Goal: Task Accomplishment & Management: Manage account settings

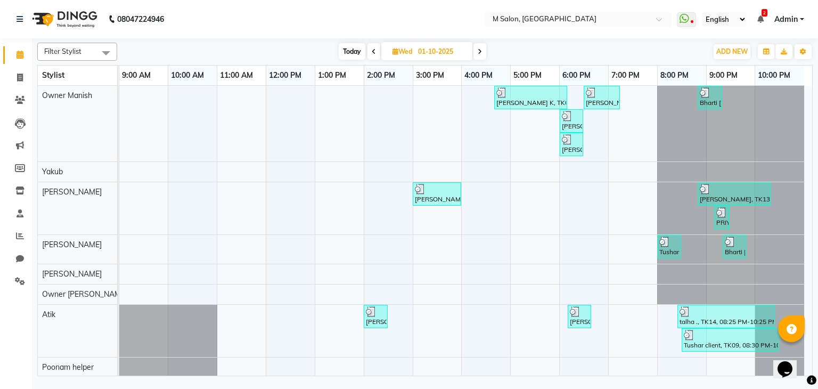
click at [399, 51] on span "Wed" at bounding box center [402, 51] width 25 height 8
select select "10"
select select "2025"
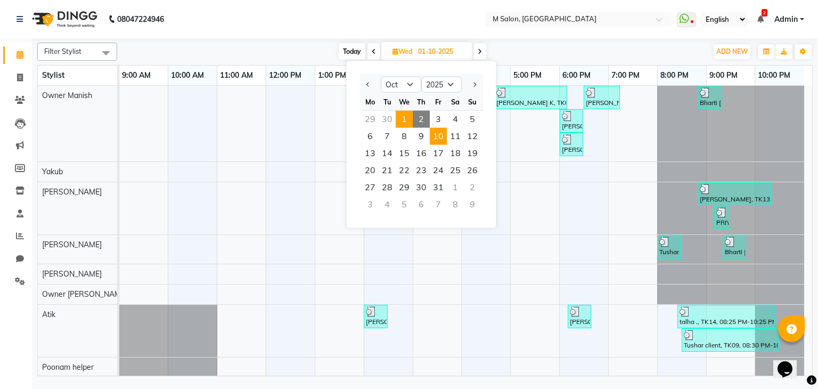
click at [444, 133] on span "10" at bounding box center [438, 136] width 17 height 17
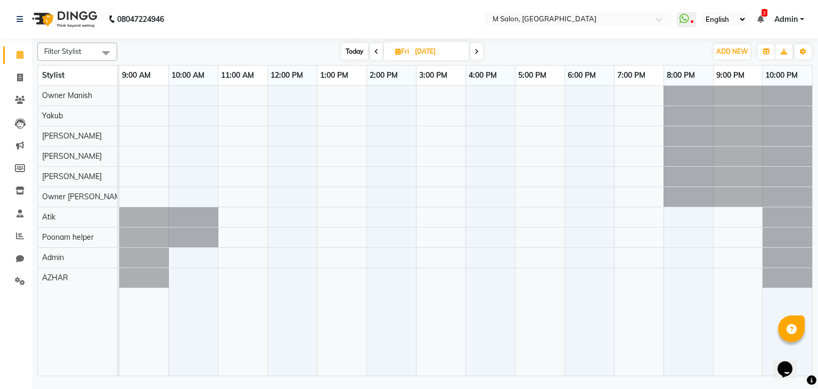
click at [374, 51] on icon at bounding box center [376, 51] width 4 height 6
type input "09-10-2025"
click at [334, 90] on div at bounding box center [465, 231] width 692 height 290
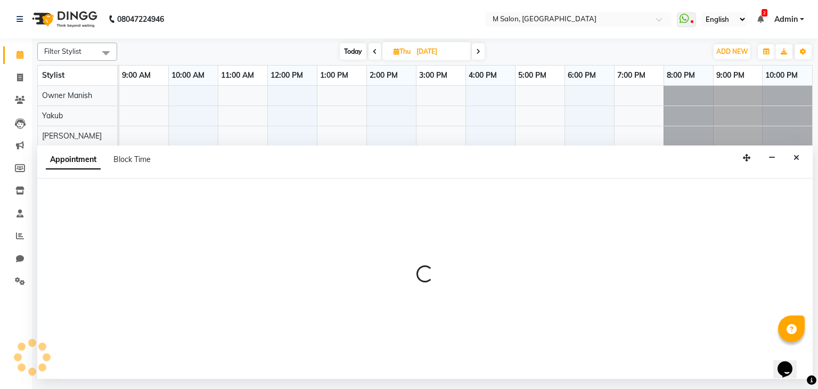
select select "86896"
select select "780"
select select "tentative"
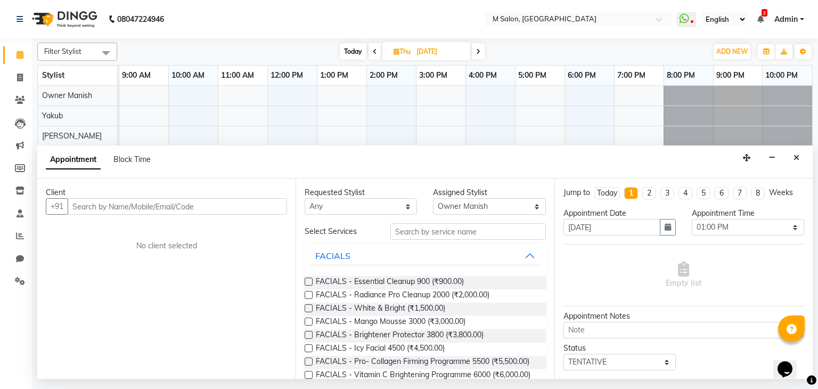
click at [191, 201] on input "text" at bounding box center [177, 206] width 219 height 16
type input "9850011676"
click at [250, 208] on span "Add Client" at bounding box center [265, 206] width 36 height 10
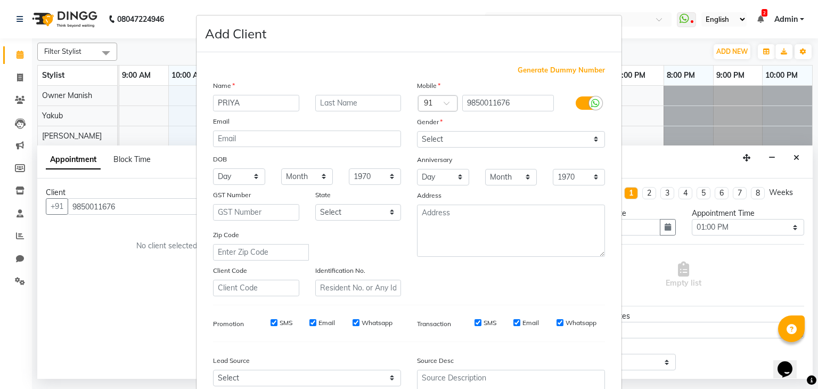
type input "PRIYA"
type input "TALREJA"
click at [530, 132] on select "Select Male Female Other Prefer Not To Say" at bounding box center [511, 139] width 188 height 16
select select "female"
click at [417, 131] on select "Select Male Female Other Prefer Not To Say" at bounding box center [511, 139] width 188 height 16
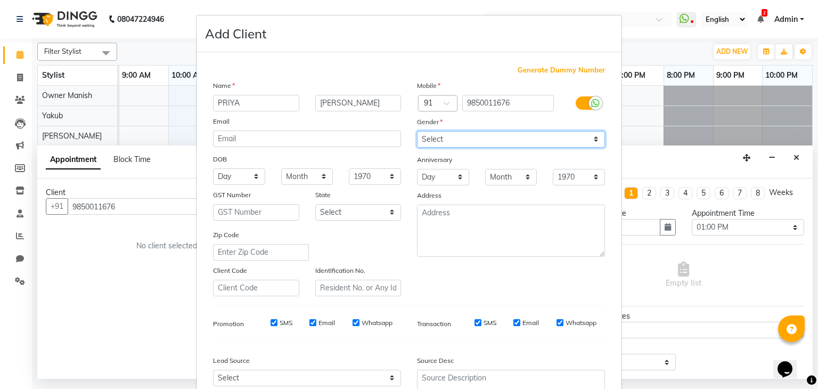
scroll to position [108, 0]
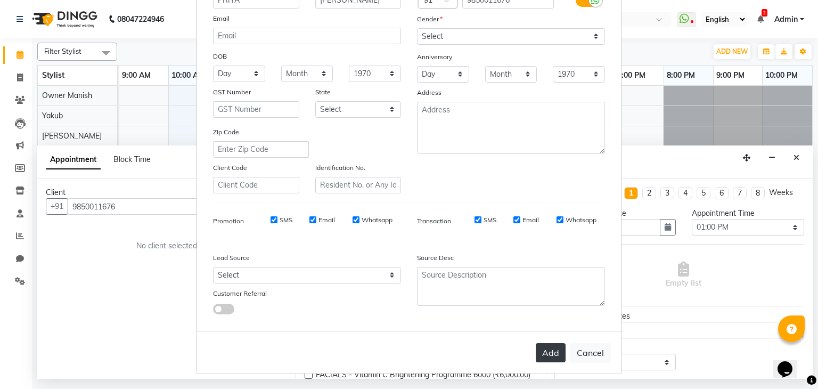
click at [553, 352] on button "Add" at bounding box center [550, 352] width 30 height 19
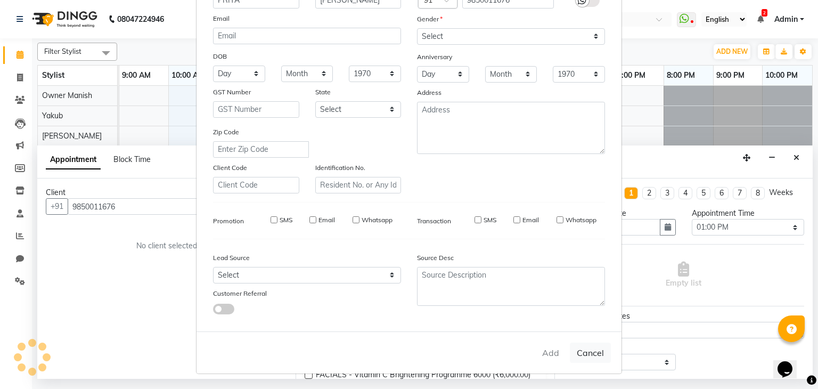
select select
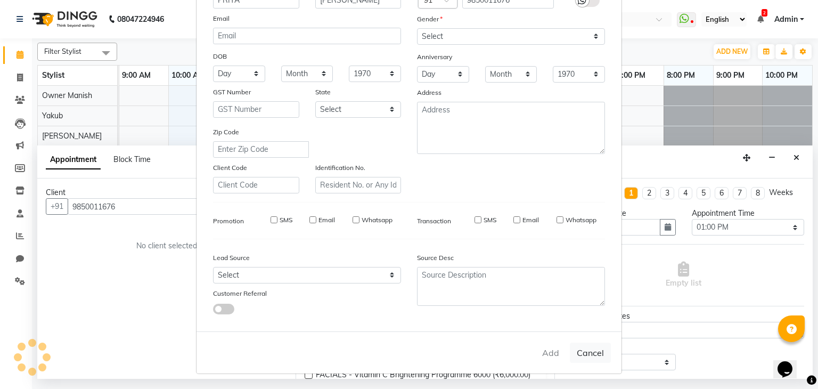
select select
checkbox input "false"
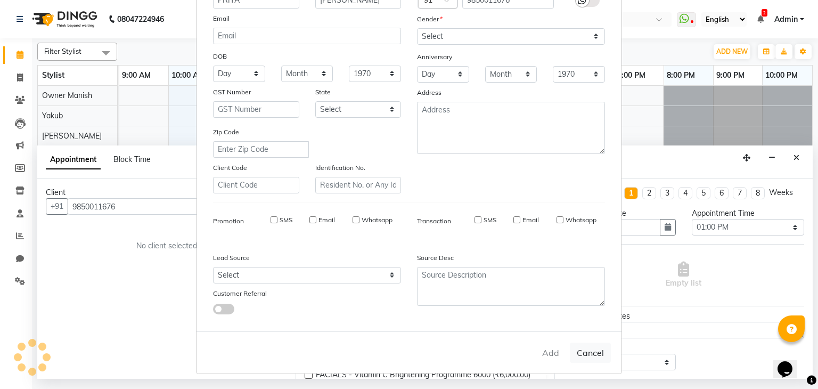
checkbox input "false"
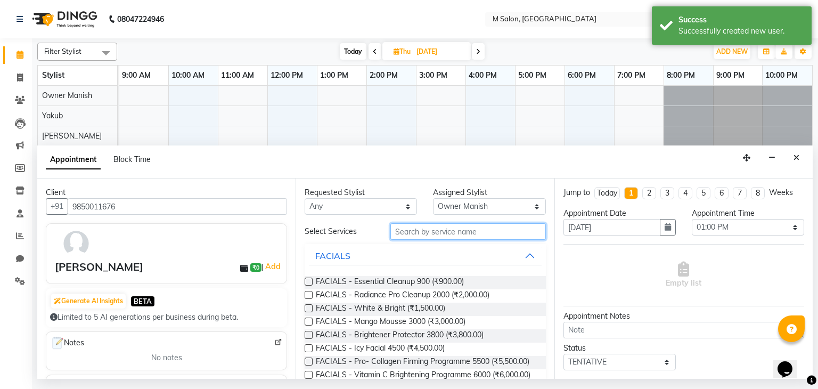
click at [424, 232] on input "text" at bounding box center [467, 231] width 155 height 16
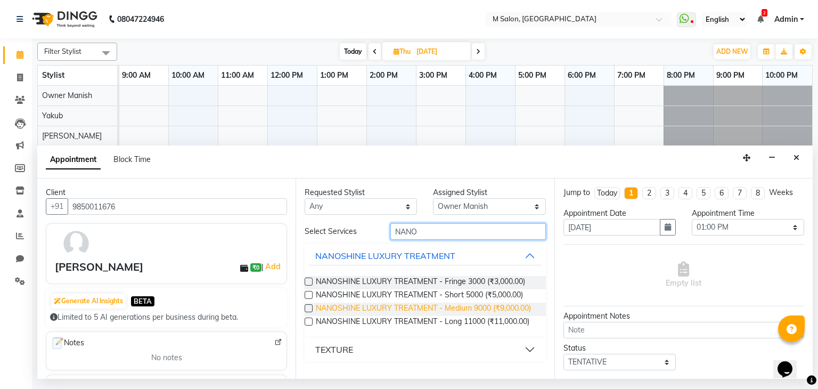
type input "NANO"
click at [410, 308] on span "NANOSHINE LUXURY TREATMENT - Medium 9000 (₹9,000.00)" at bounding box center [423, 308] width 215 height 13
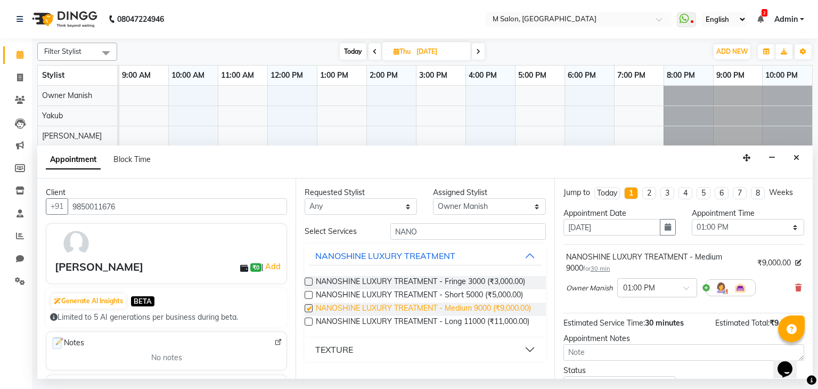
checkbox input "false"
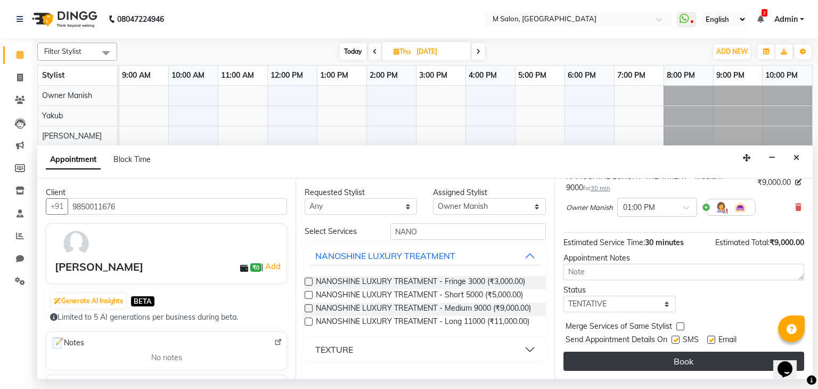
click at [689, 362] on button "Book" at bounding box center [683, 360] width 241 height 19
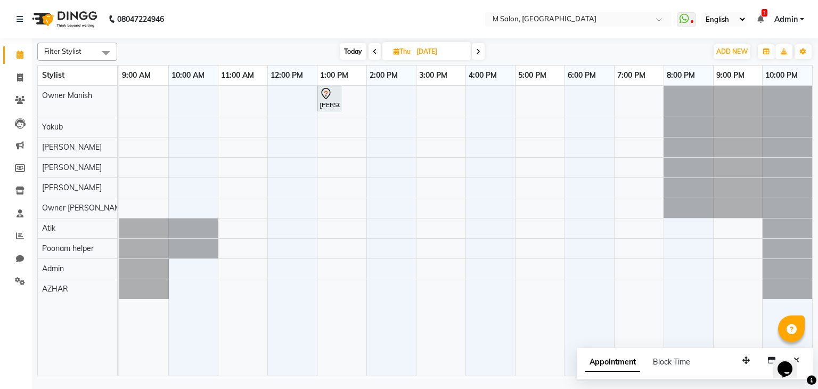
click at [350, 49] on span "Today" at bounding box center [353, 51] width 27 height 16
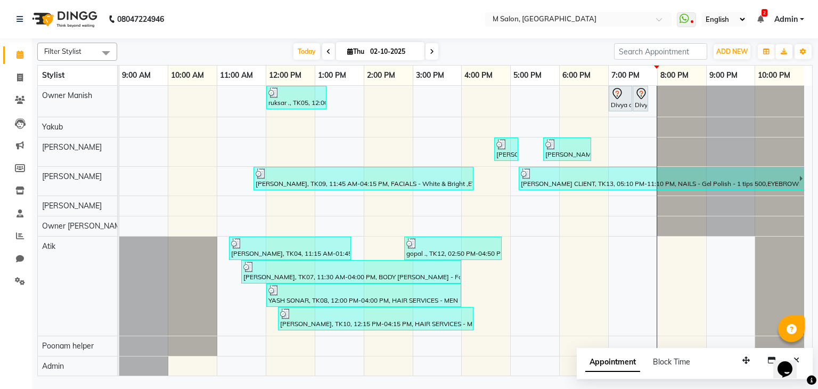
click at [428, 45] on span at bounding box center [431, 51] width 13 height 16
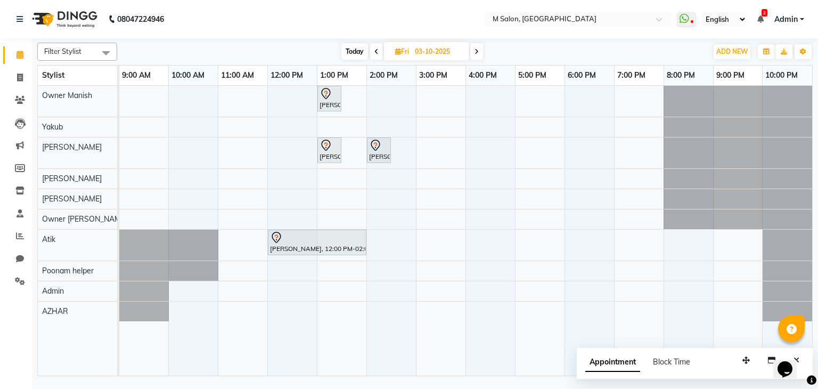
click at [358, 44] on span "Today" at bounding box center [354, 51] width 27 height 16
type input "02-10-2025"
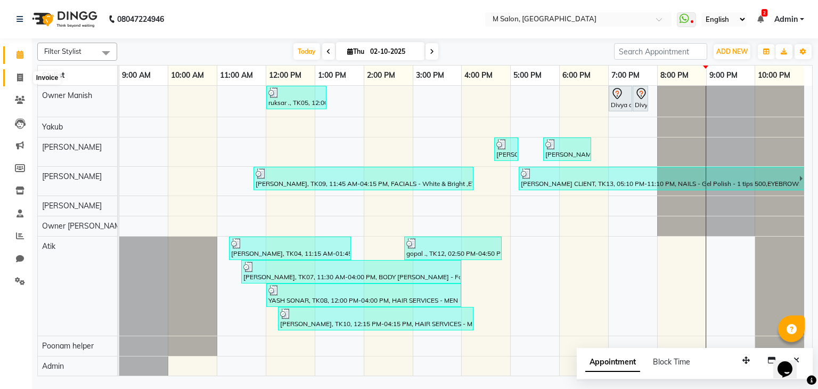
click at [16, 73] on span at bounding box center [20, 78] width 19 height 12
select select "service"
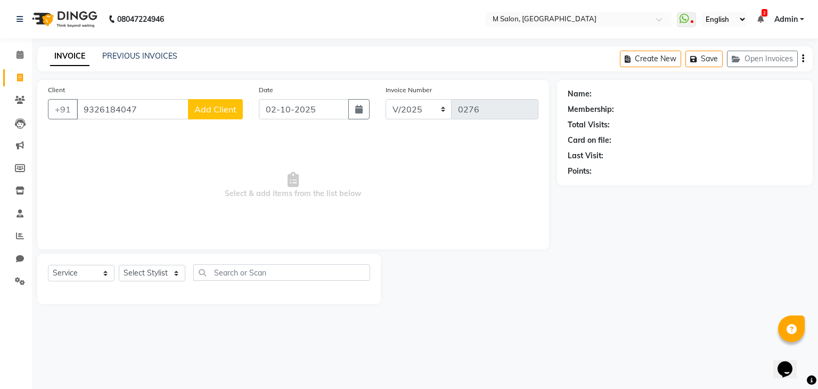
type input "9326184047"
click at [211, 111] on span "Add Client" at bounding box center [215, 109] width 42 height 11
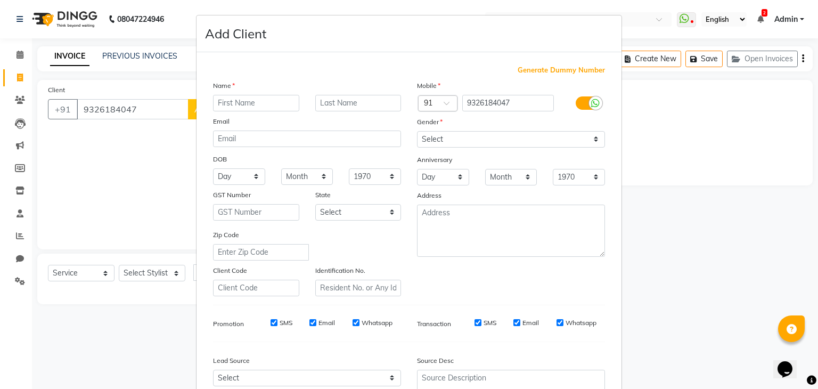
click at [276, 100] on input "text" at bounding box center [256, 103] width 86 height 16
type input "BHUVI"
click at [331, 105] on input "text" at bounding box center [358, 103] width 86 height 16
type input "GUNANI"
drag, startPoint x: 485, startPoint y: 140, endPoint x: 426, endPoint y: 186, distance: 74.7
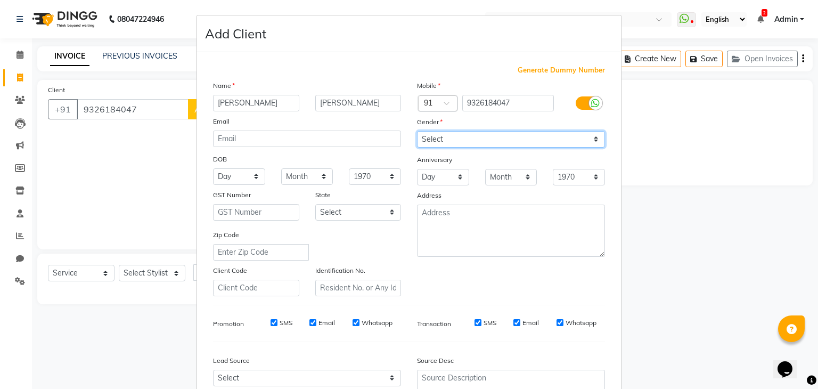
click at [426, 186] on div "Mobile Country Code × 91 9326184047 Gender Select Male Female Other Prefer Not …" at bounding box center [511, 188] width 204 height 216
select select "female"
click at [417, 131] on select "Select Male Female Other Prefer Not To Say" at bounding box center [511, 139] width 188 height 16
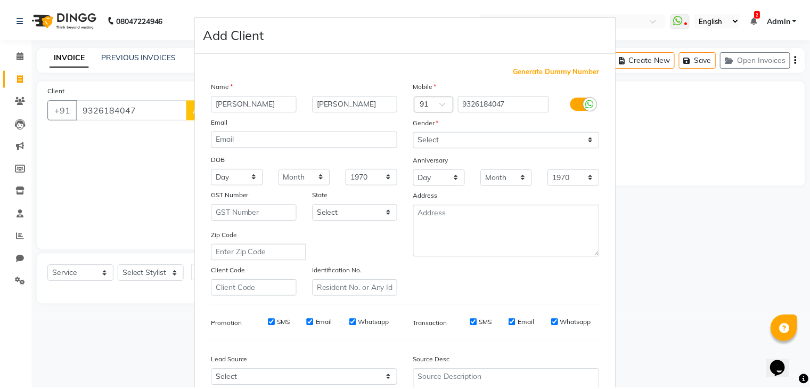
scroll to position [108, 0]
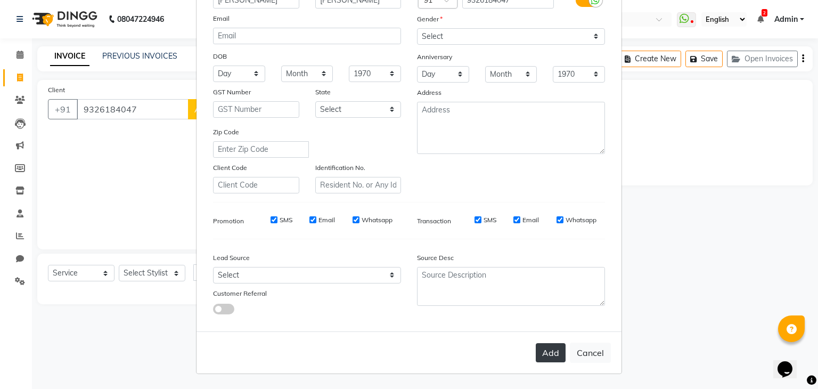
click at [545, 354] on button "Add" at bounding box center [550, 352] width 30 height 19
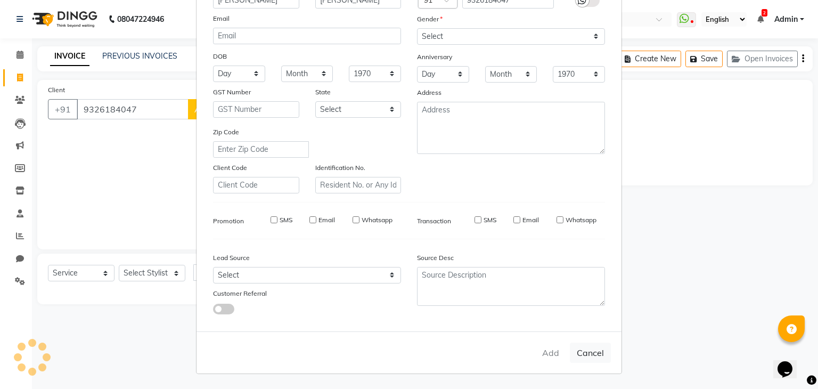
select select
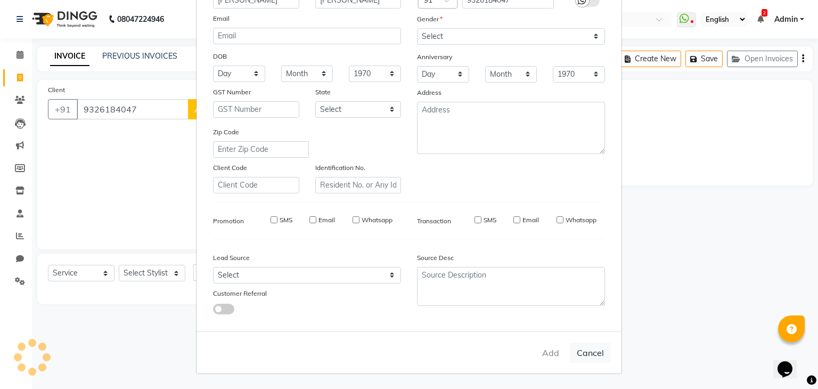
select select
checkbox input "false"
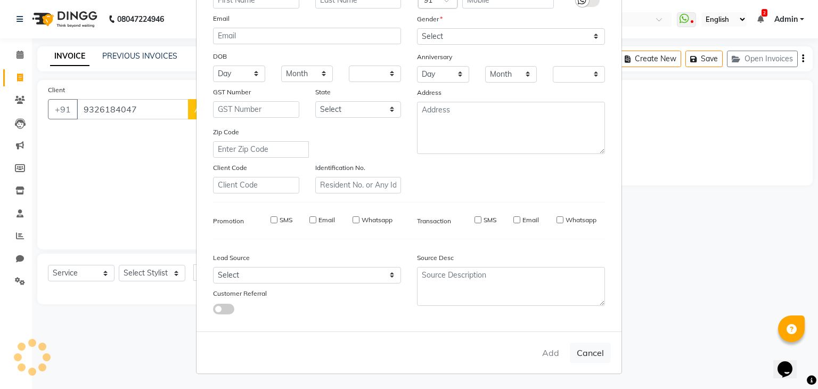
checkbox input "false"
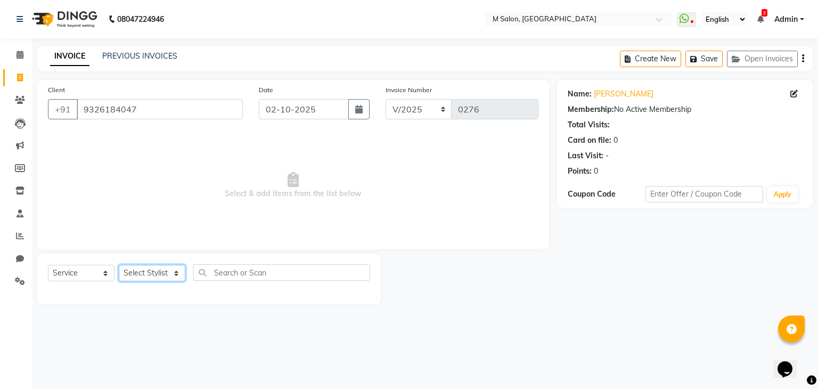
click at [133, 275] on select "Select Stylist Admin Atik AZHAR Heena Owner Manish Owner Rima Solanki Poonam he…" at bounding box center [152, 273] width 67 height 16
select select "87581"
click at [119, 265] on select "Select Stylist Admin Atik AZHAR Heena Owner Manish Owner Rima Solanki Poonam he…" at bounding box center [152, 273] width 67 height 16
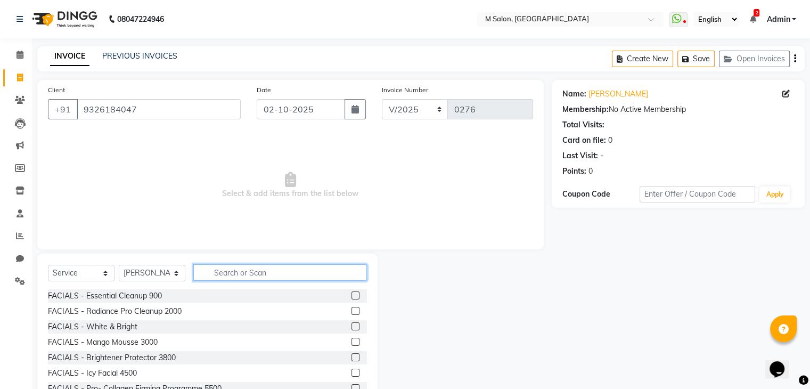
click at [236, 277] on input "text" at bounding box center [280, 272] width 174 height 16
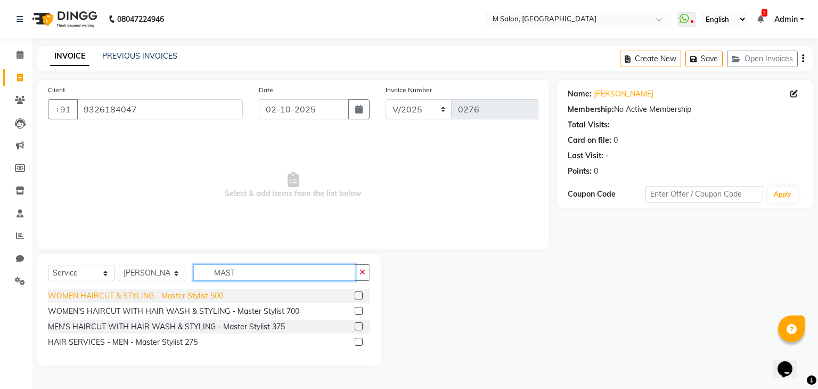
type input "MAST"
click at [218, 292] on div "WOMEN HAIRCUT & STYLING - Master Stylist 500" at bounding box center [135, 295] width 175 height 11
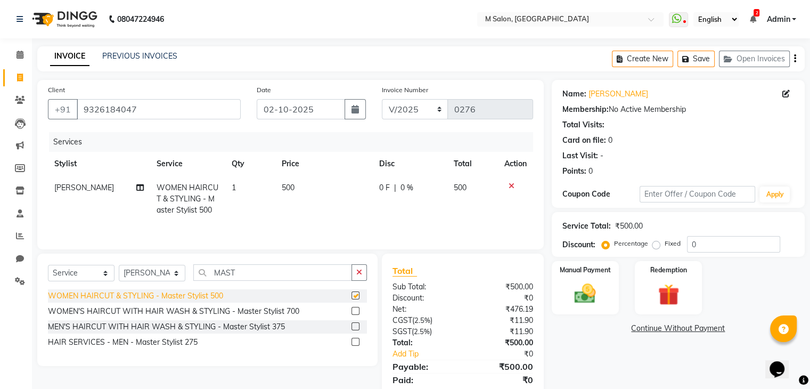
checkbox input "false"
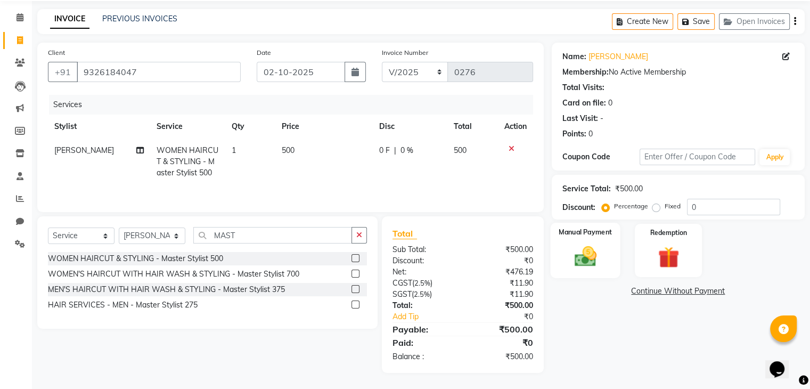
click at [585, 265] on img at bounding box center [585, 257] width 36 height 26
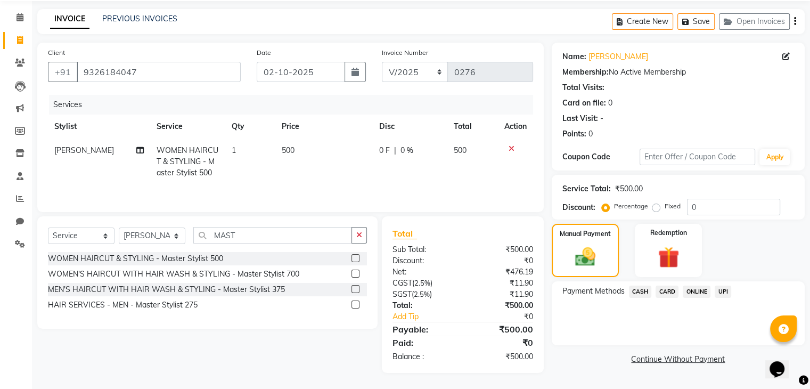
click at [637, 291] on span "CASH" at bounding box center [640, 291] width 23 height 12
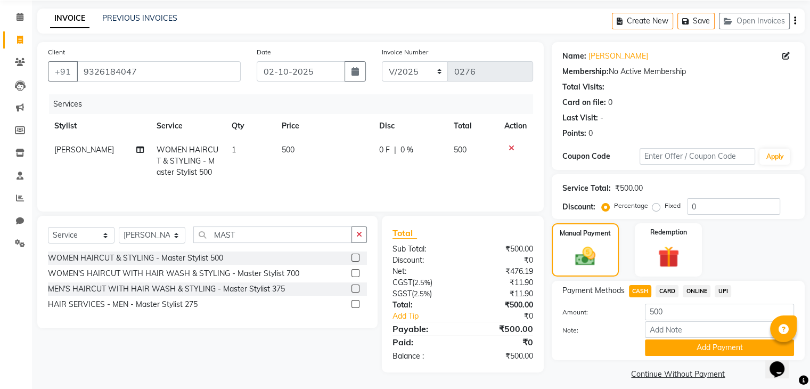
scroll to position [47, 0]
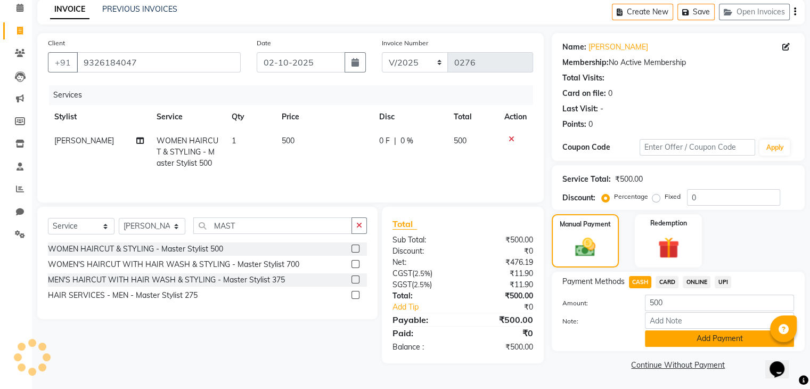
click at [688, 340] on button "Add Payment" at bounding box center [719, 338] width 149 height 16
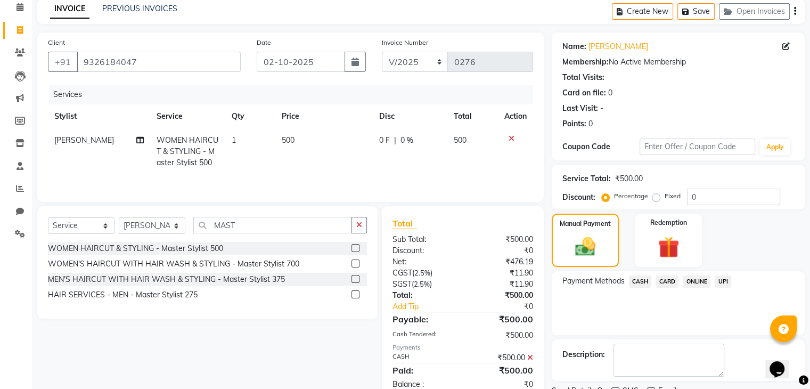
scroll to position [91, 0]
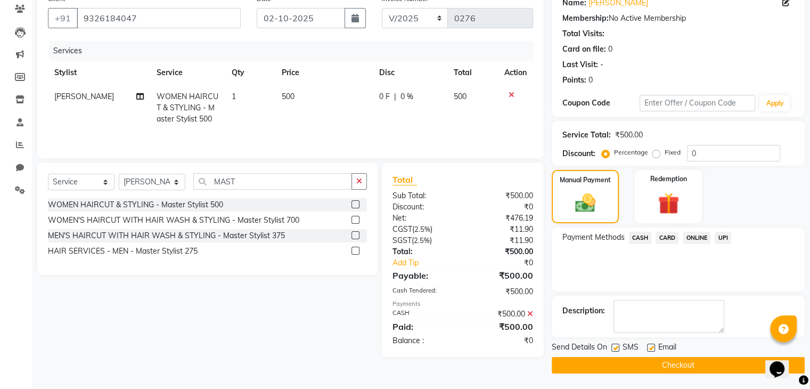
click at [660, 364] on button "Checkout" at bounding box center [677, 365] width 253 height 16
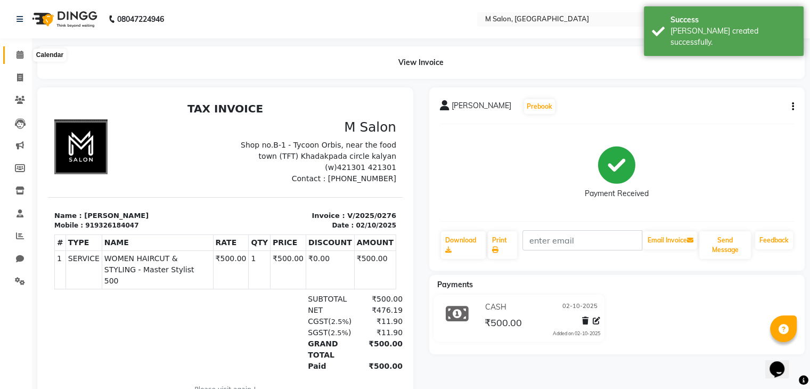
click at [13, 58] on span at bounding box center [20, 55] width 19 height 12
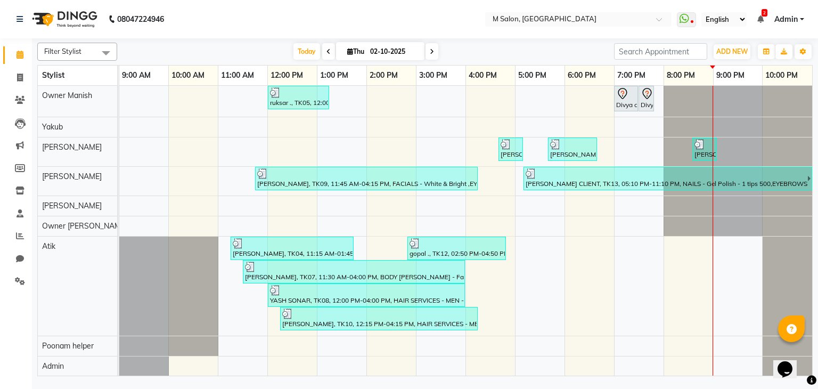
click at [393, 46] on input "02-10-2025" at bounding box center [393, 52] width 53 height 16
select select "10"
select select "2025"
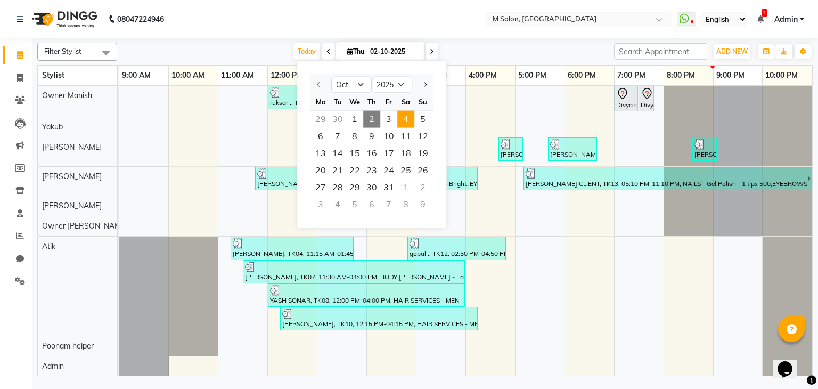
click at [410, 118] on span "4" at bounding box center [405, 119] width 17 height 17
type input "04-10-2025"
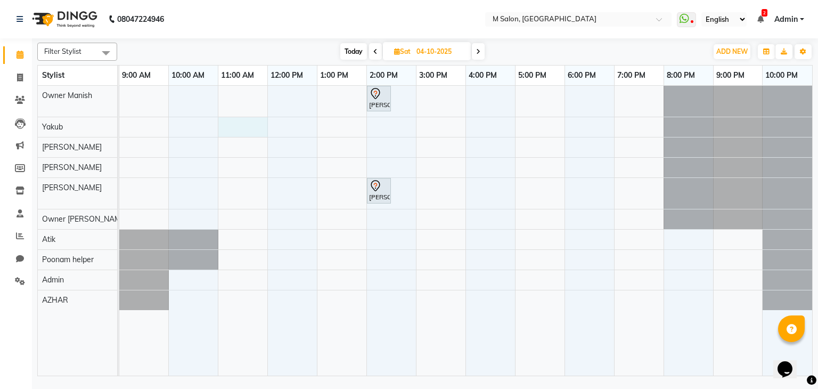
click at [258, 130] on div "snehal upadeshe, 02:00 PM-02:30 PM, Root Touch-up (upto 2 inches) with ammonia …" at bounding box center [465, 231] width 692 height 290
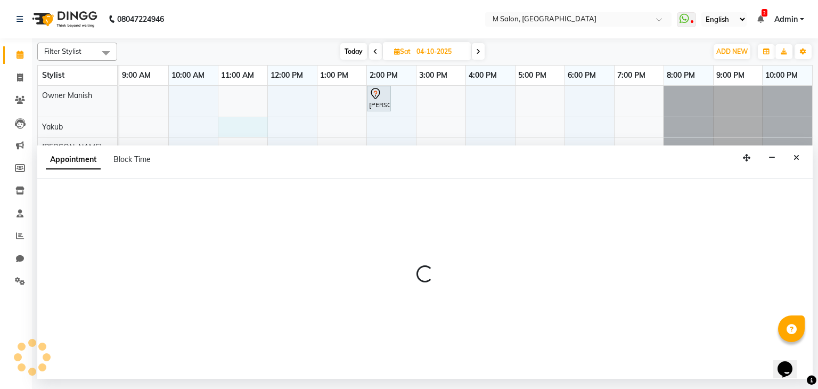
select select "87580"
select select "660"
select select "tentative"
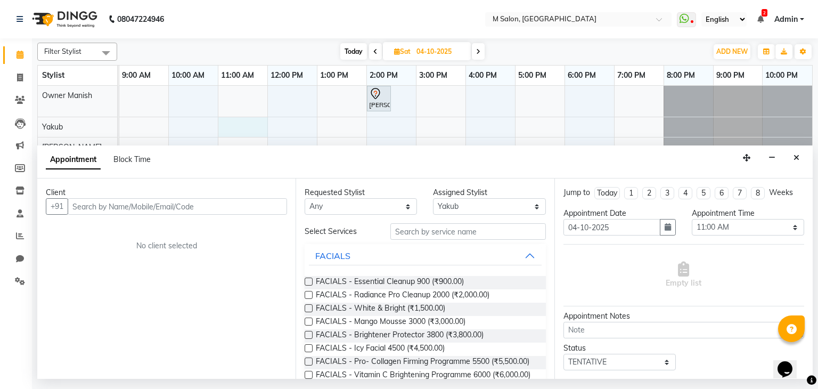
click at [103, 198] on input "text" at bounding box center [177, 206] width 219 height 16
type input "9004004893"
click at [270, 211] on button "Add Client" at bounding box center [265, 206] width 44 height 16
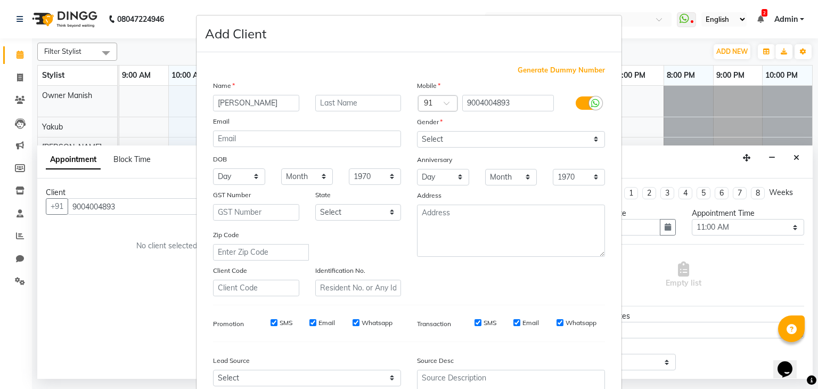
type input "MANISHA"
click at [334, 100] on input "text" at bounding box center [358, 103] width 86 height 16
type input "PANCHAL"
click at [465, 140] on select "Select Male Female Other Prefer Not To Say" at bounding box center [511, 139] width 188 height 16
select select "female"
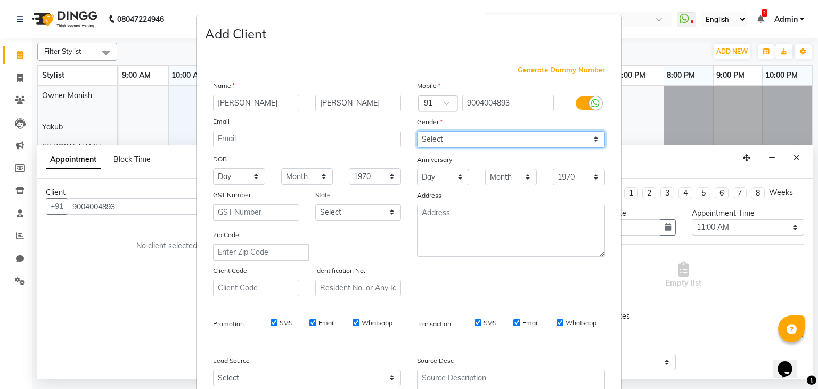
click at [417, 131] on select "Select Male Female Other Prefer Not To Say" at bounding box center [511, 139] width 188 height 16
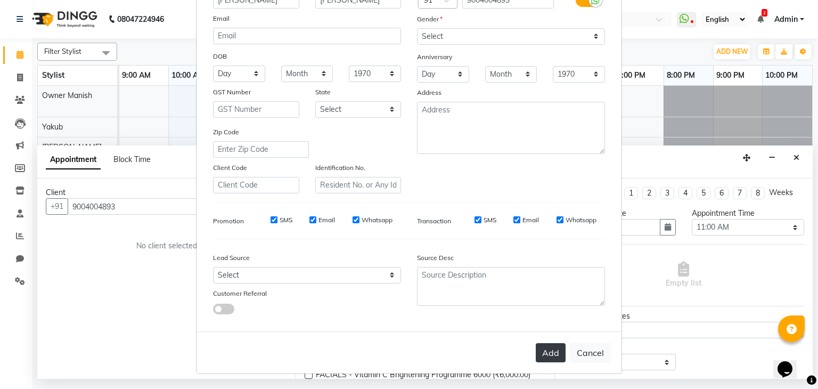
click at [542, 348] on button "Add" at bounding box center [550, 352] width 30 height 19
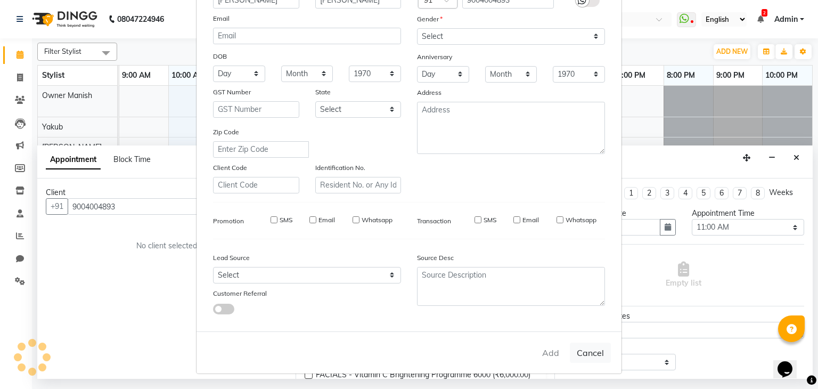
select select
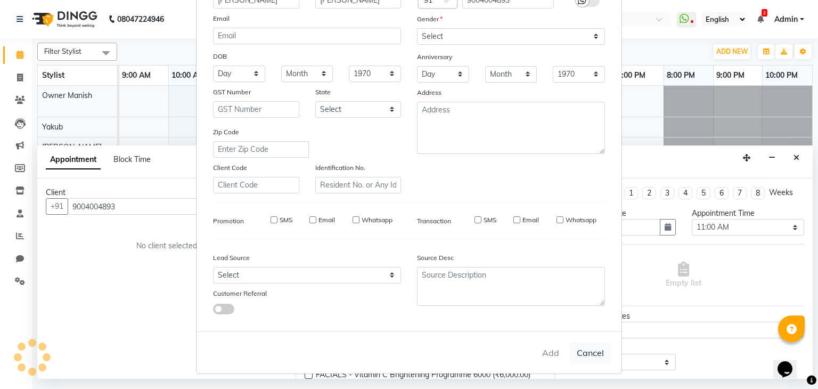
select select
checkbox input "false"
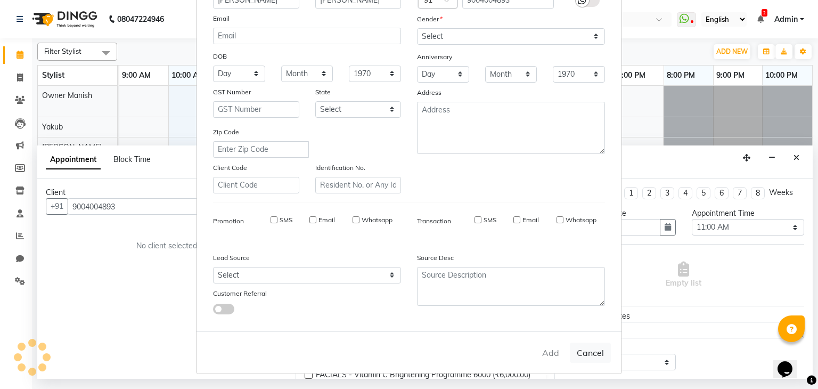
checkbox input "false"
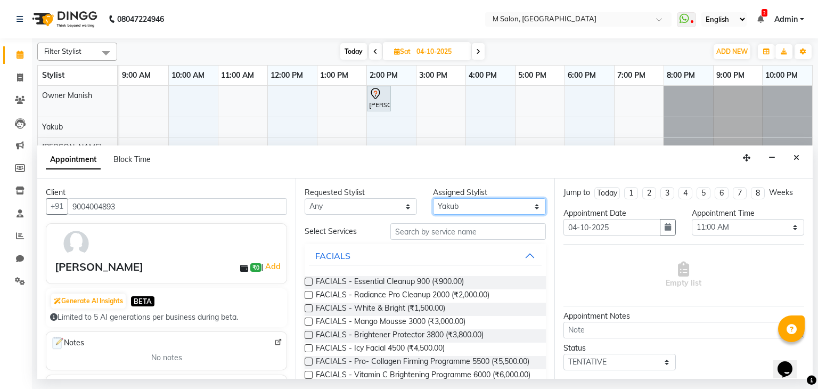
click at [483, 199] on select "Select Admin Atik AZHAR Heena Owner Manish Owner Rima Solanki Poonam helper Pra…" at bounding box center [489, 206] width 112 height 16
select select "87581"
click at [433, 198] on select "Select Admin Atik AZHAR Heena Owner Manish Owner Rima Solanki Poonam helper Pra…" at bounding box center [489, 206] width 112 height 16
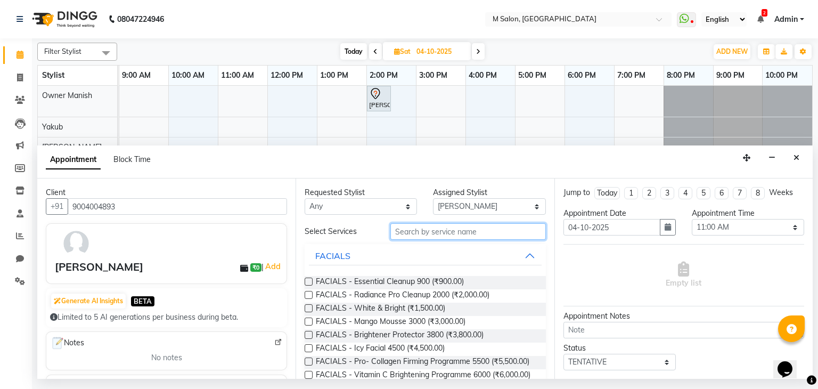
click at [429, 233] on input "text" at bounding box center [467, 231] width 155 height 16
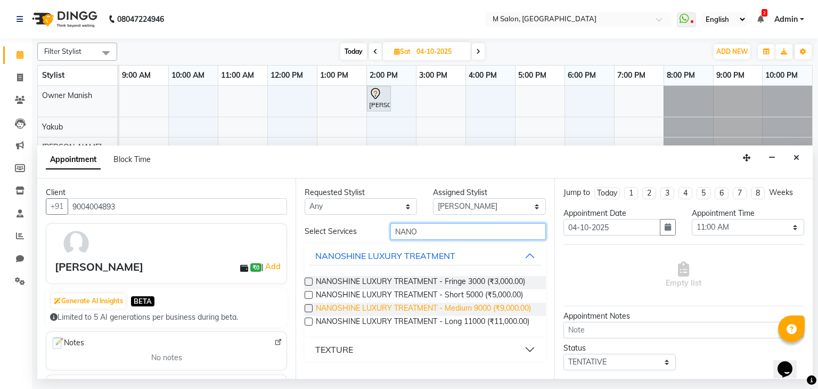
type input "NANO"
click at [448, 309] on span "NANOSHINE LUXURY TREATMENT - Medium 9000 (₹9,000.00)" at bounding box center [423, 308] width 215 height 13
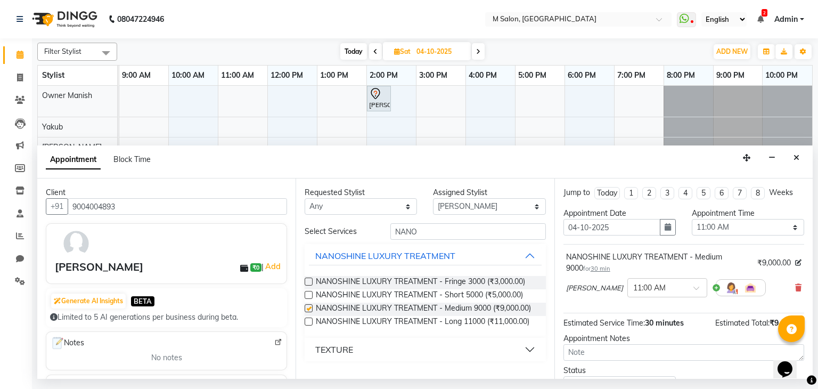
checkbox input "false"
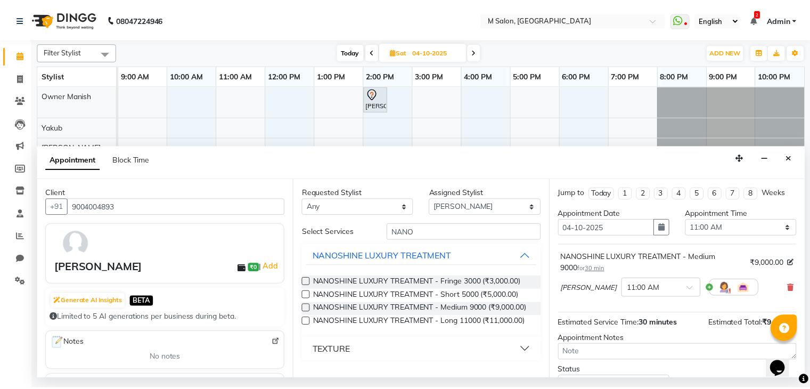
scroll to position [80, 0]
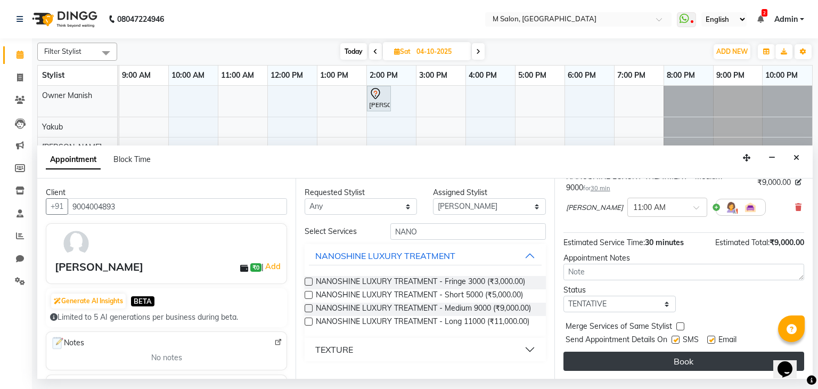
click at [700, 353] on button "Book" at bounding box center [683, 360] width 241 height 19
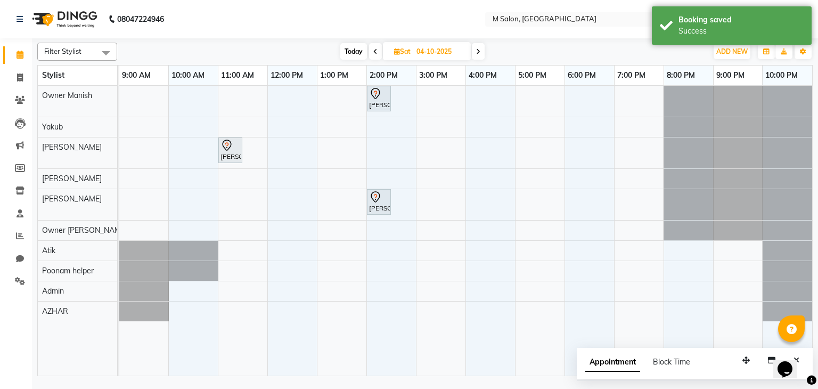
click at [346, 47] on span "Today" at bounding box center [353, 51] width 27 height 16
type input "02-10-2025"
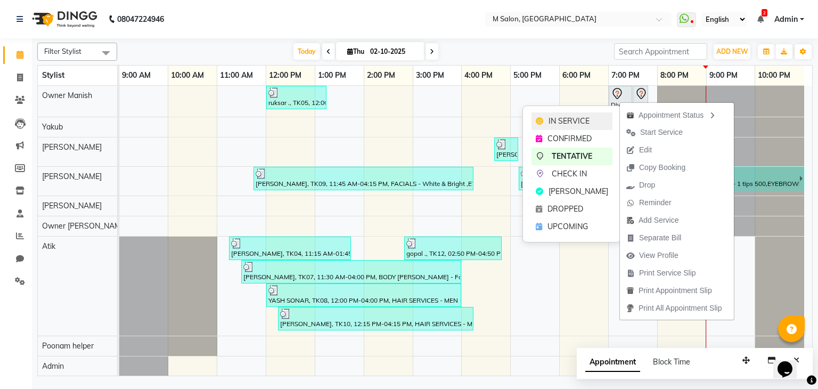
click at [571, 122] on span "IN SERVICE" at bounding box center [568, 120] width 41 height 11
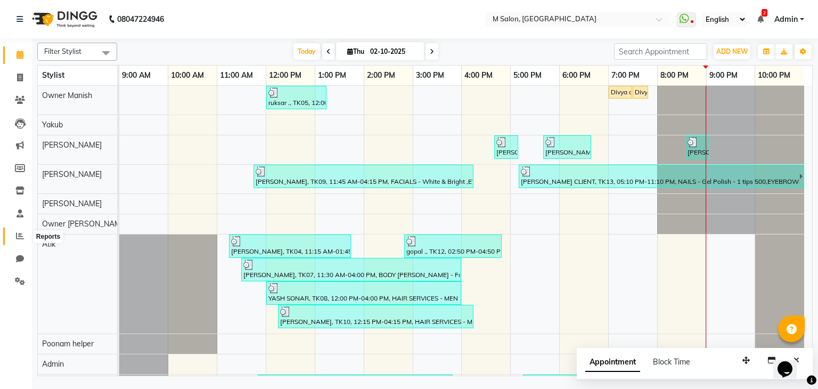
click at [16, 236] on icon at bounding box center [20, 236] width 8 height 8
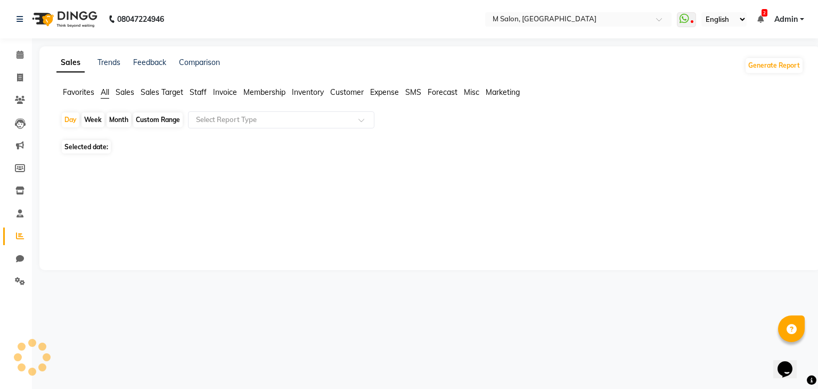
click at [16, 236] on icon at bounding box center [20, 236] width 8 height 8
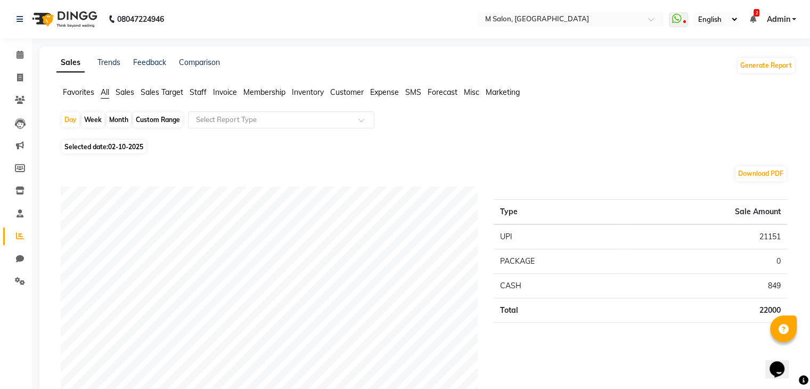
click at [197, 90] on span "Staff" at bounding box center [197, 92] width 17 height 10
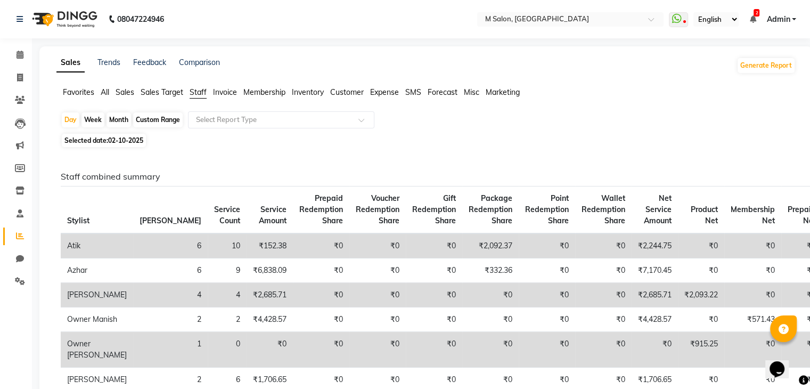
click at [127, 138] on span "02-10-2025" at bounding box center [125, 140] width 35 height 8
select select "10"
select select "2025"
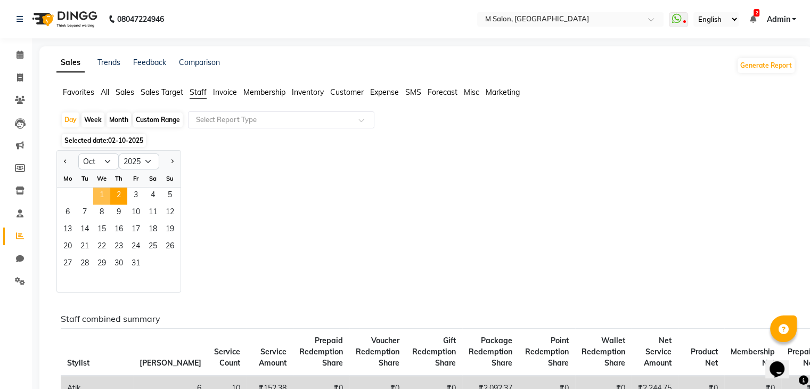
click at [98, 190] on span "1" at bounding box center [101, 195] width 17 height 17
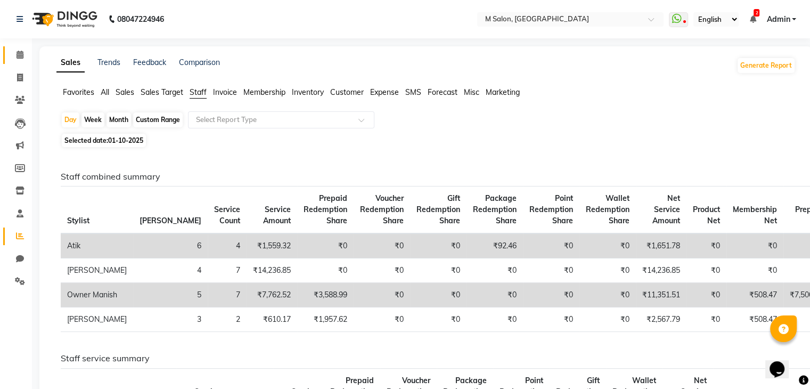
click at [27, 48] on link "Calendar" at bounding box center [16, 55] width 26 height 18
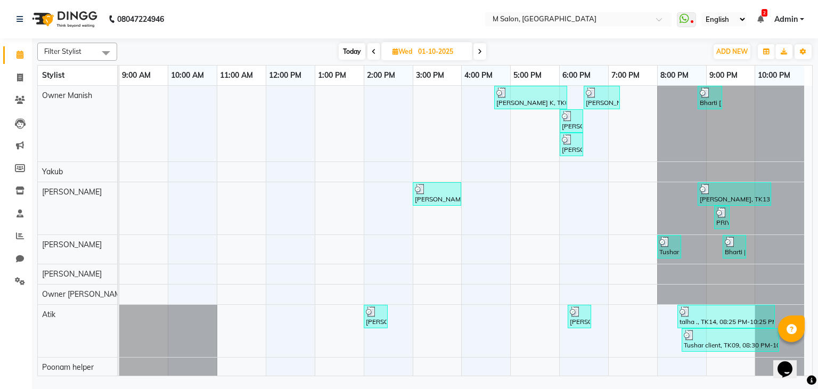
click at [351, 49] on span "Today" at bounding box center [351, 51] width 27 height 16
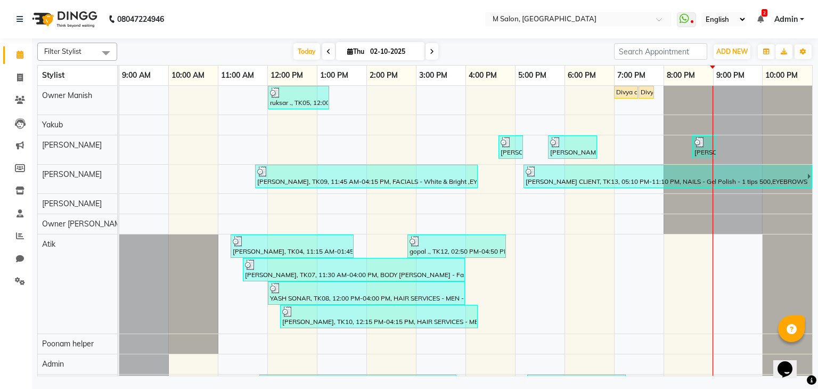
click at [326, 50] on icon at bounding box center [328, 51] width 4 height 6
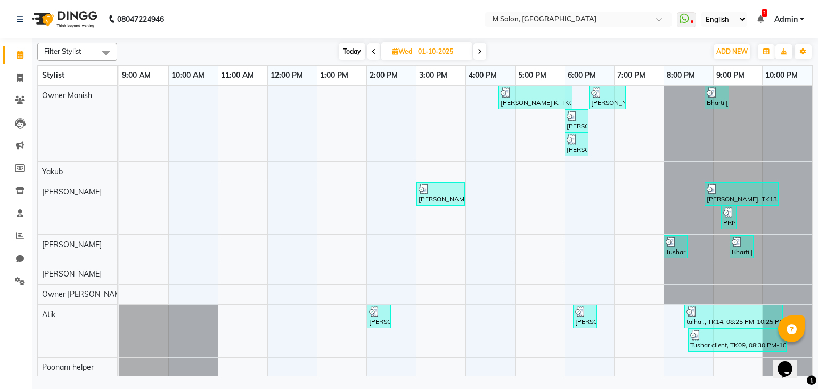
click at [347, 51] on span "Today" at bounding box center [351, 51] width 27 height 16
type input "02-10-2025"
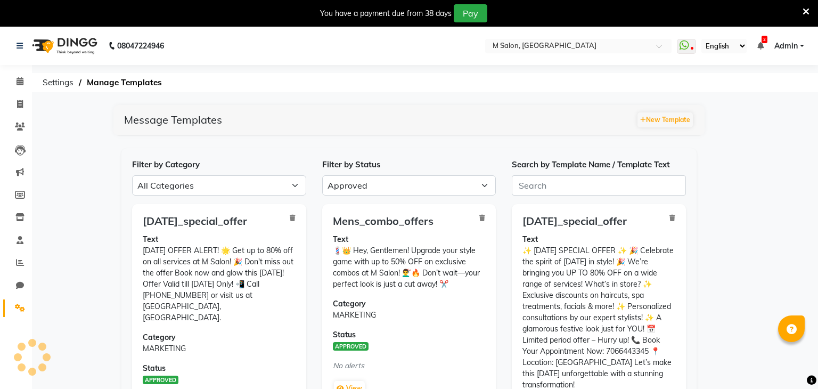
select select "APPROVED"
